Goal: Task Accomplishment & Management: Manage account settings

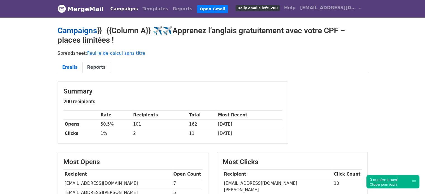
click at [87, 27] on link "Campaigns" at bounding box center [77, 30] width 39 height 9
click at [87, 31] on link "Campaigns" at bounding box center [77, 30] width 39 height 9
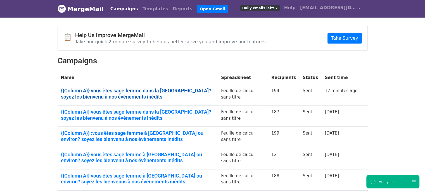
click at [113, 88] on link "{{Column A}} vous êtes sage femme dans la région parisienne? soyez les bienvenu…" at bounding box center [138, 94] width 154 height 12
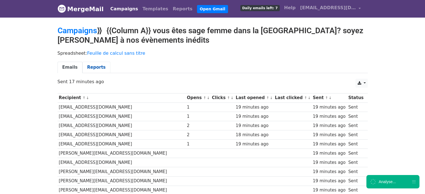
click at [101, 65] on link "Reports" at bounding box center [96, 67] width 28 height 11
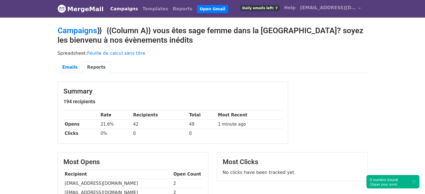
click at [114, 11] on link "Campaigns" at bounding box center [124, 8] width 32 height 11
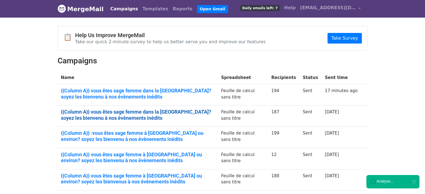
click at [81, 111] on link "{{Column A}} vous êtes sage femme dans la région parisienne? soyez les bienvenu…" at bounding box center [138, 115] width 154 height 12
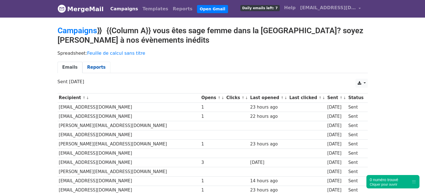
click at [93, 70] on link "Reports" at bounding box center [96, 67] width 28 height 11
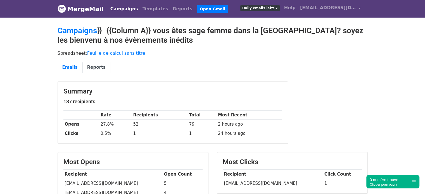
click at [118, 9] on link "Campaigns" at bounding box center [124, 8] width 32 height 11
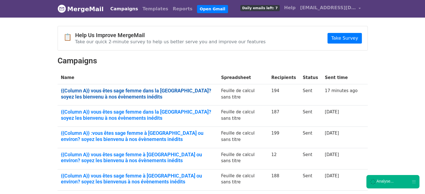
click at [95, 94] on link "{{Column A}} vous êtes sage femme dans la région parisienne? soyez les bienvenu…" at bounding box center [138, 94] width 154 height 12
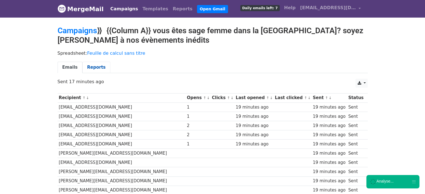
click at [94, 65] on link "Reports" at bounding box center [96, 67] width 28 height 11
